Goal: Navigation & Orientation: Understand site structure

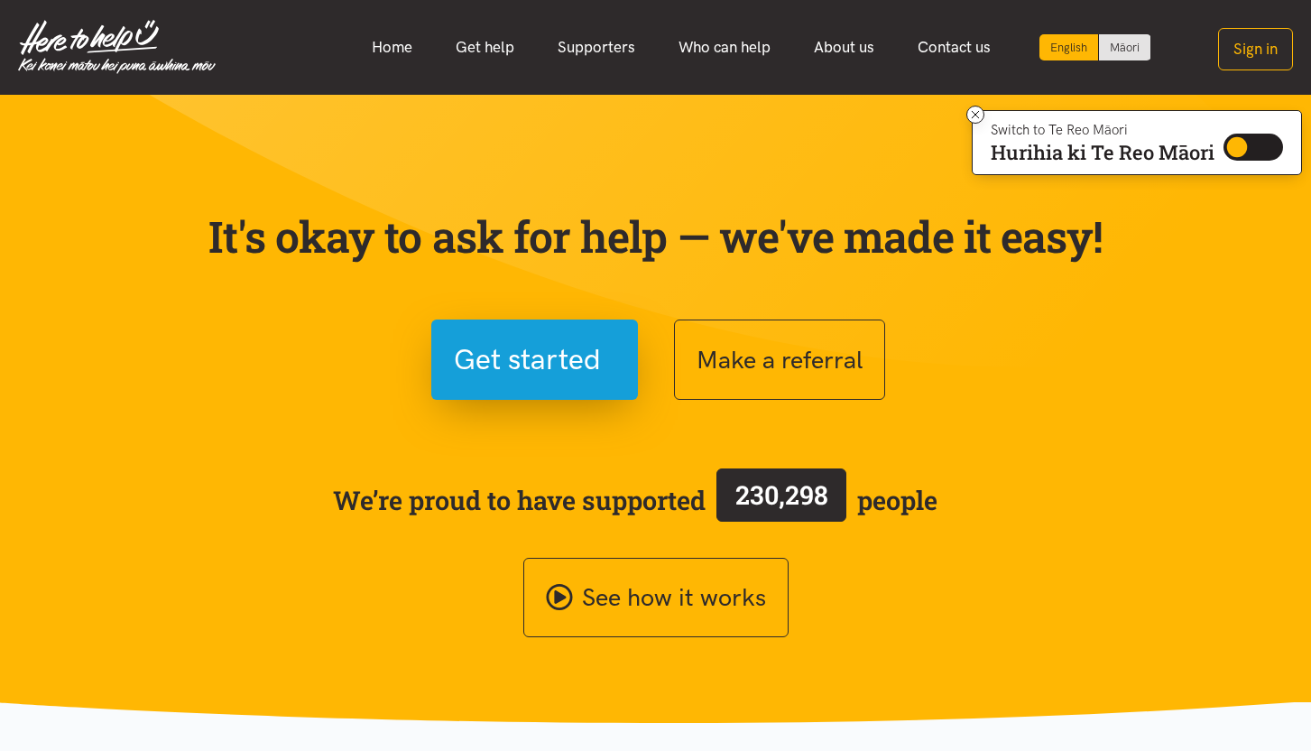
scroll to position [3, 0]
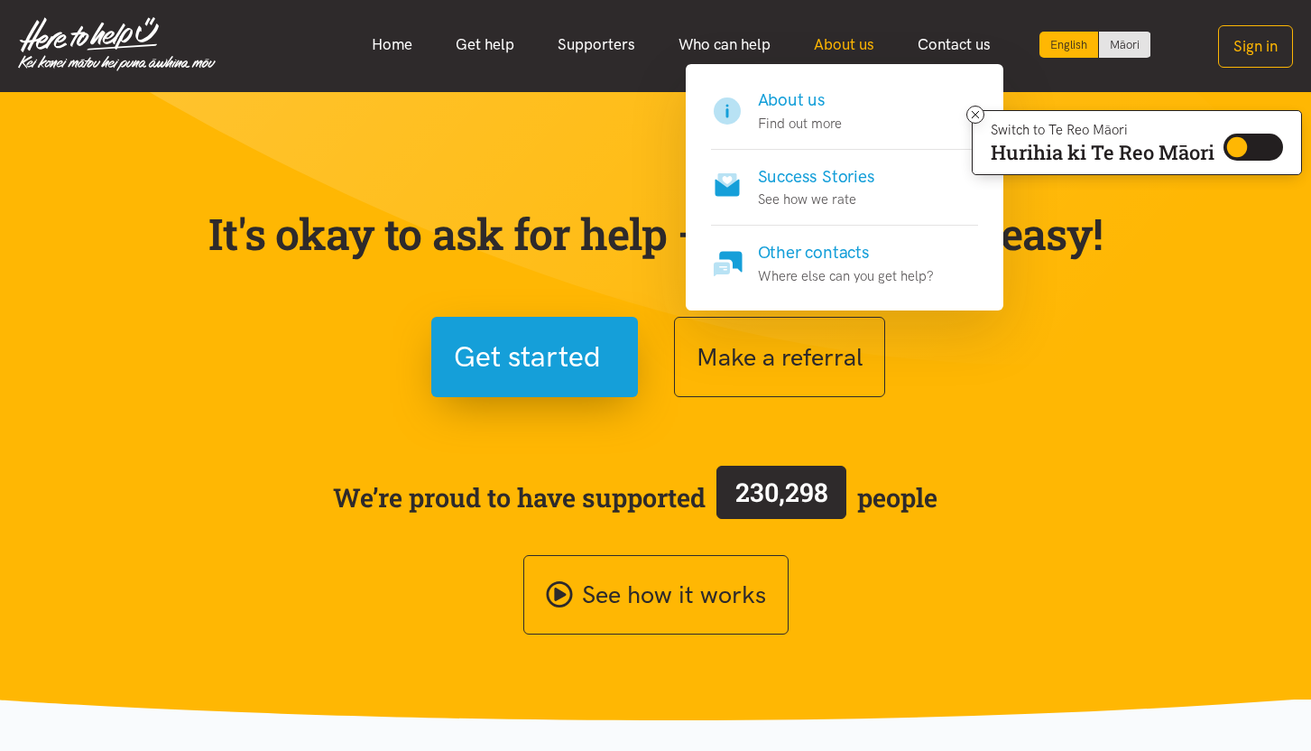
click at [823, 56] on link "About us" at bounding box center [844, 44] width 104 height 39
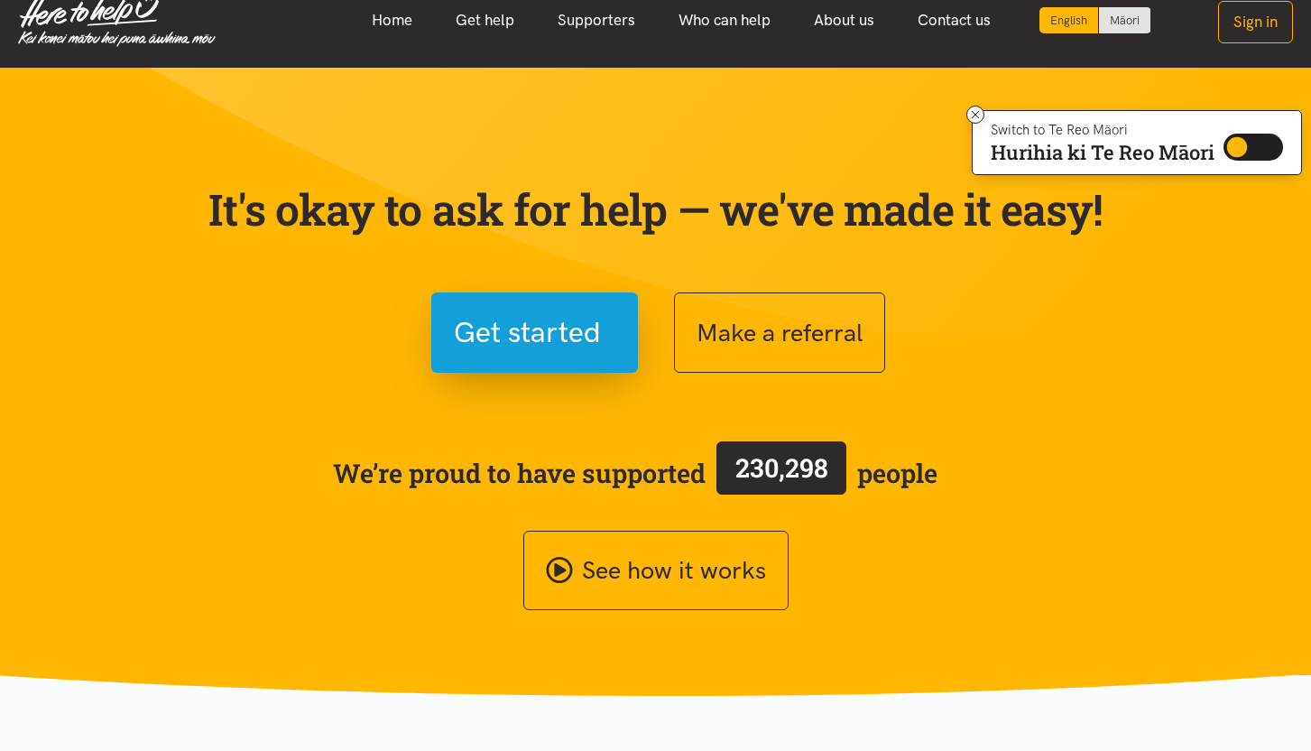
scroll to position [0, 0]
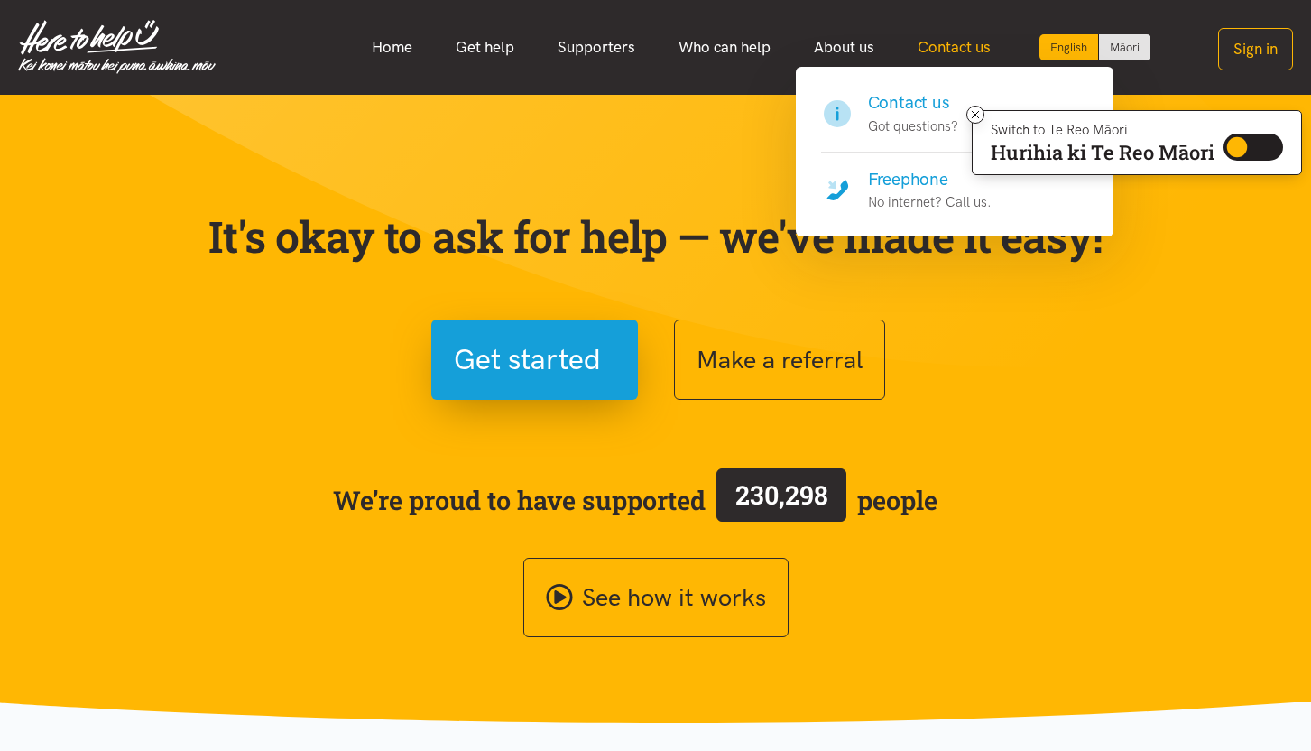
click at [926, 53] on link "Contact us" at bounding box center [954, 47] width 116 height 39
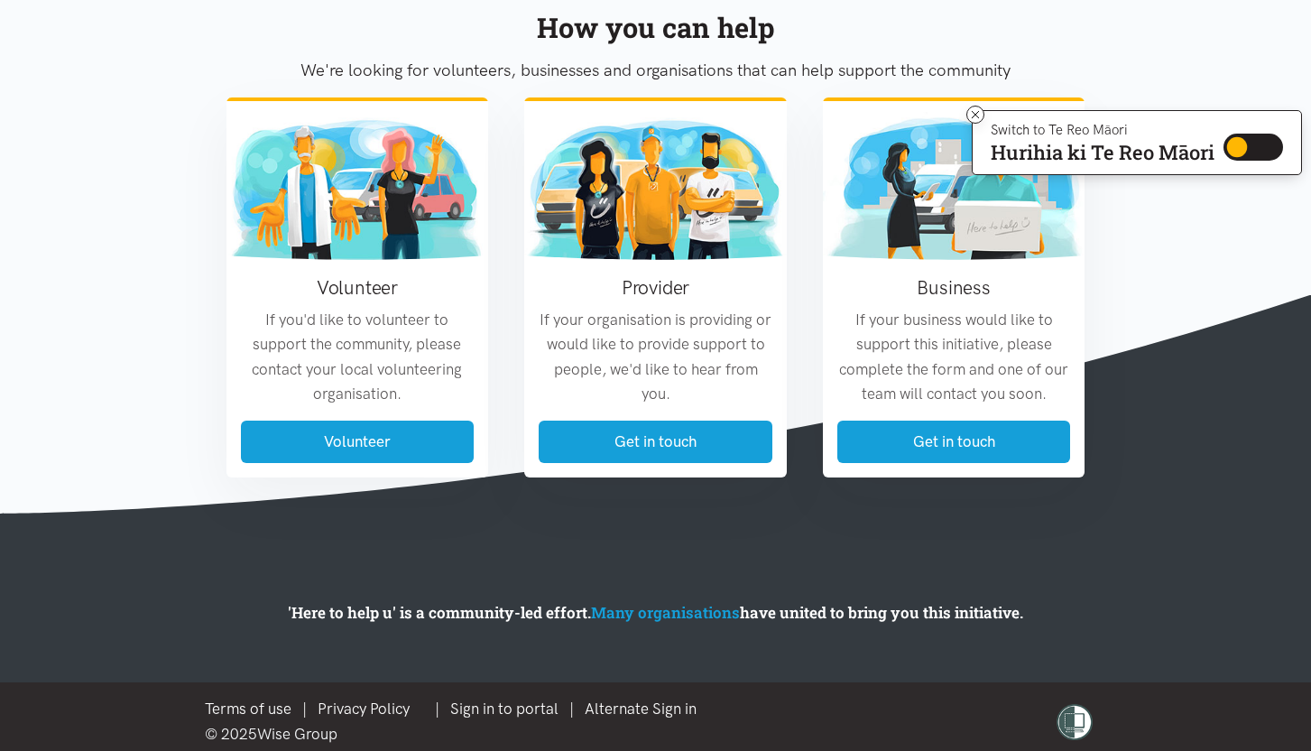
scroll to position [2153, 0]
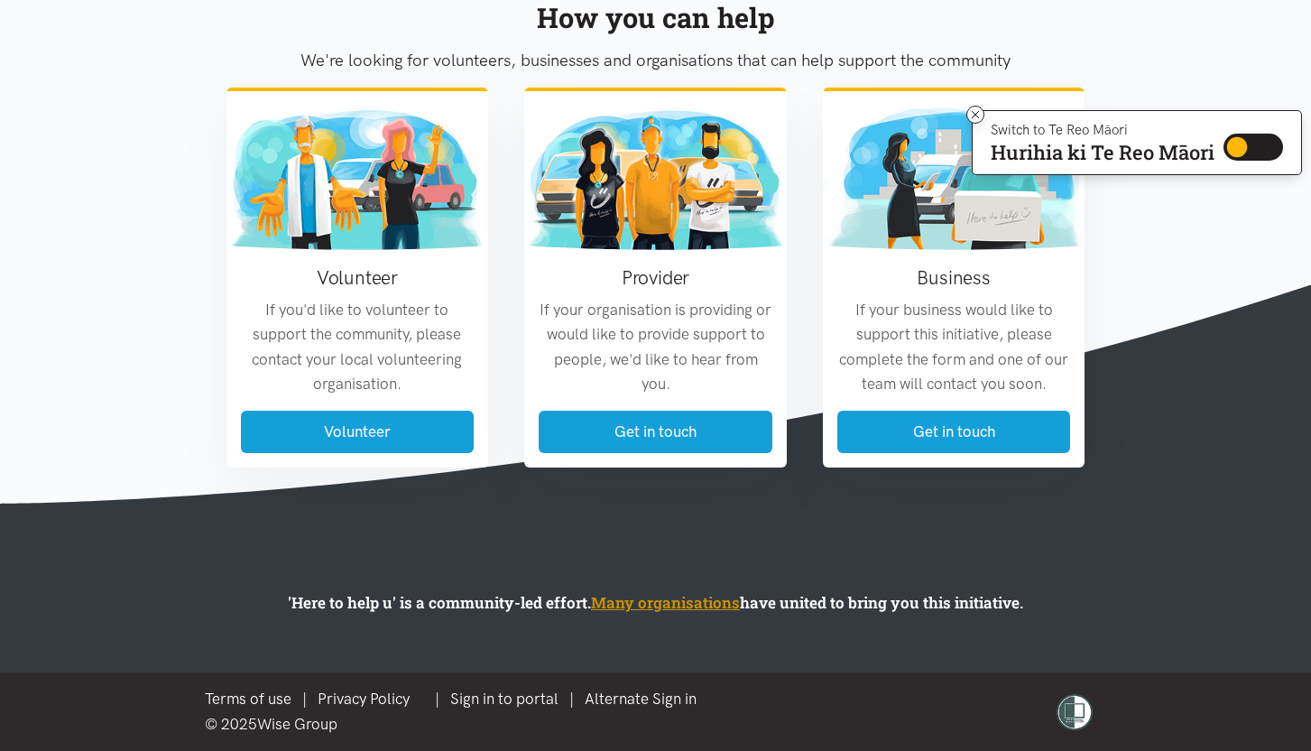
click at [700, 604] on link "Many organisations" at bounding box center [665, 602] width 149 height 21
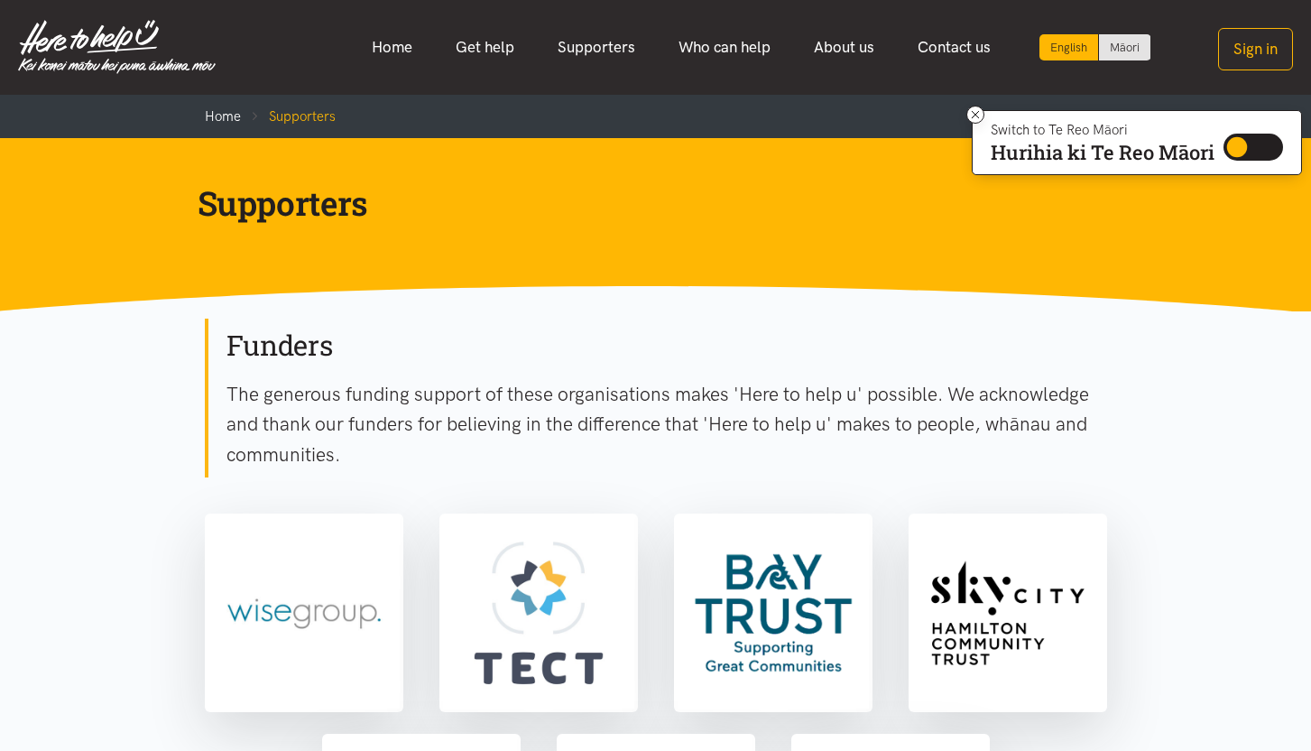
click at [75, 69] on img at bounding box center [117, 47] width 198 height 54
